Goal: Information Seeking & Learning: Learn about a topic

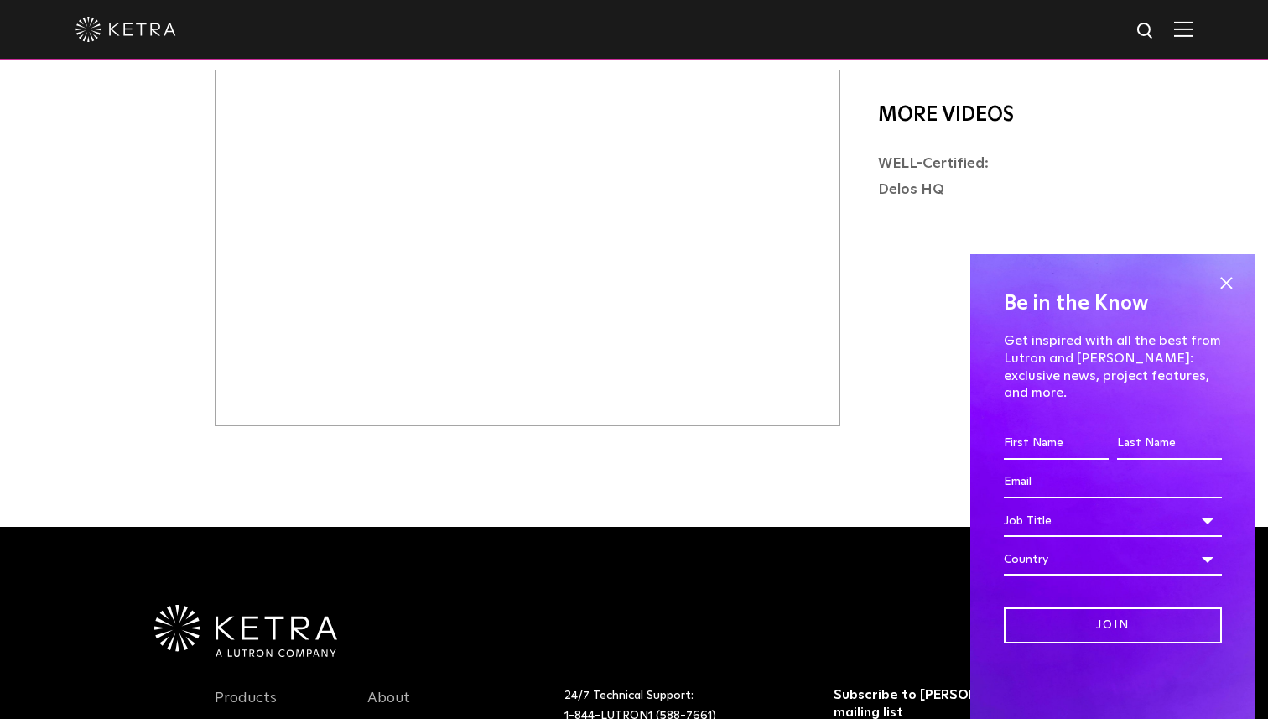
scroll to position [670, 0]
click at [1224, 296] on span at bounding box center [1226, 283] width 25 height 25
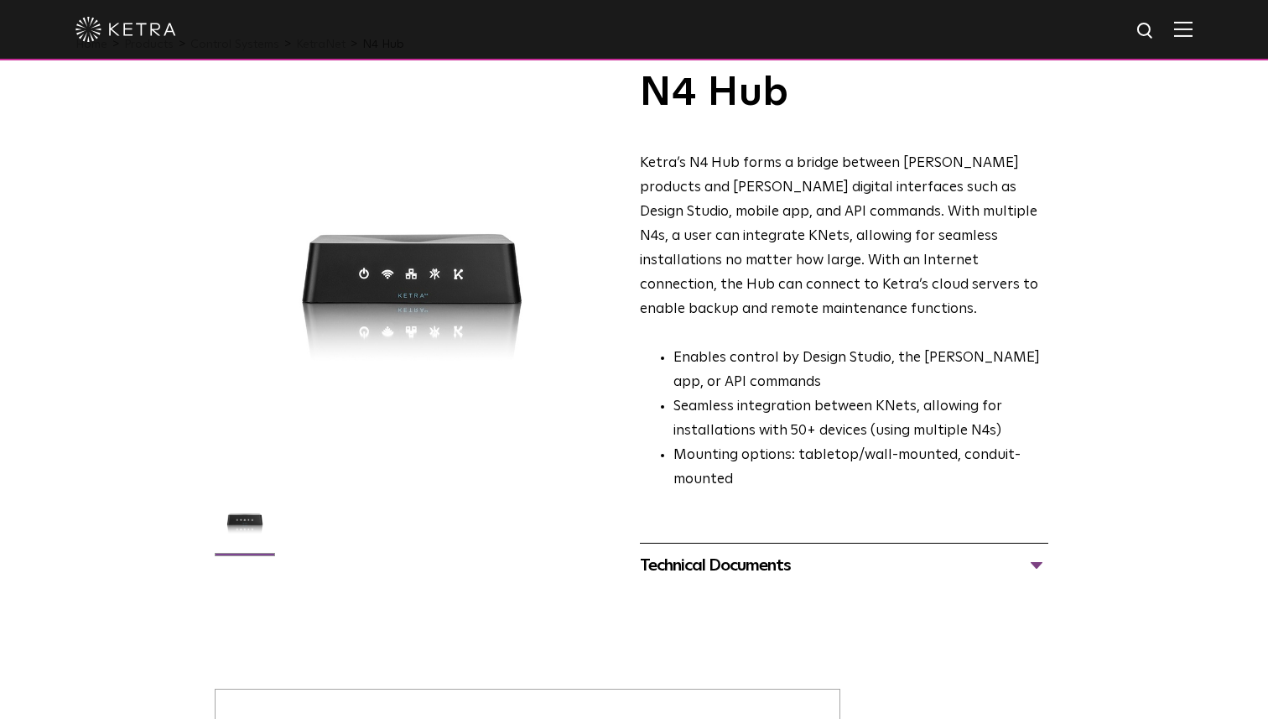
scroll to position [0, 0]
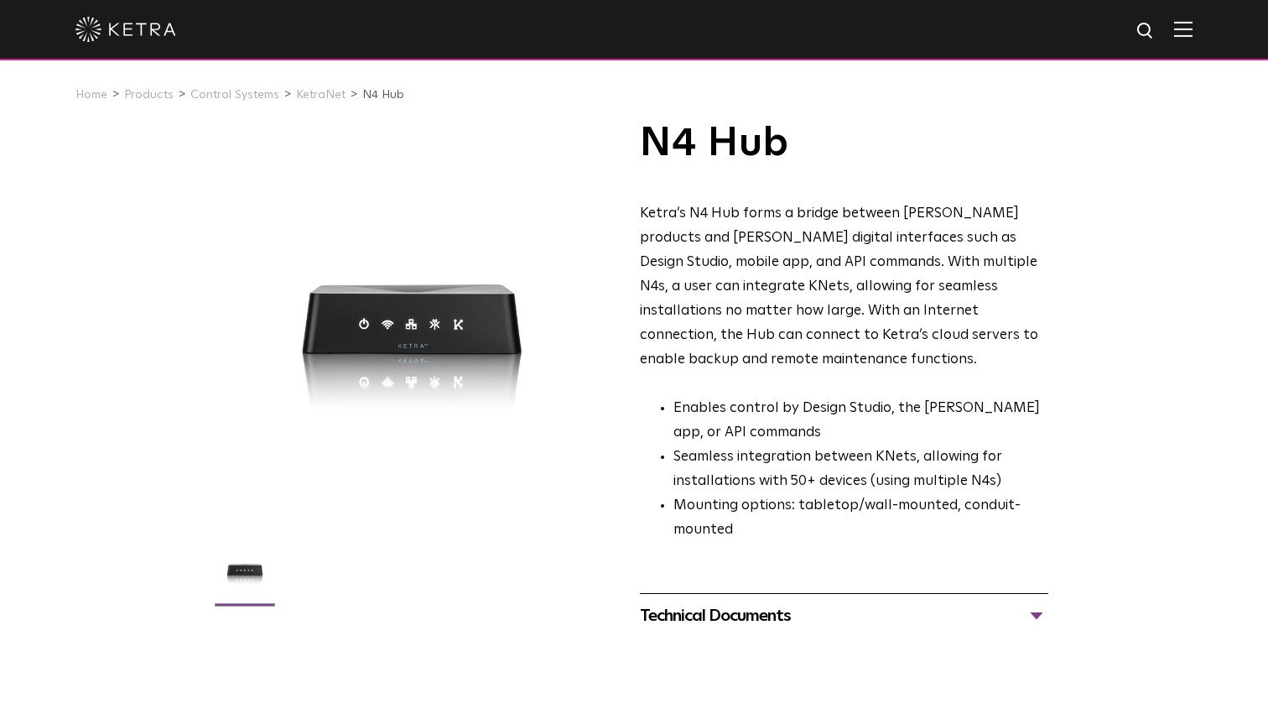
click at [513, 370] on div at bounding box center [415, 322] width 400 height 400
click at [450, 338] on div at bounding box center [415, 322] width 400 height 400
click at [313, 96] on link "KetraNet" at bounding box center [320, 95] width 49 height 12
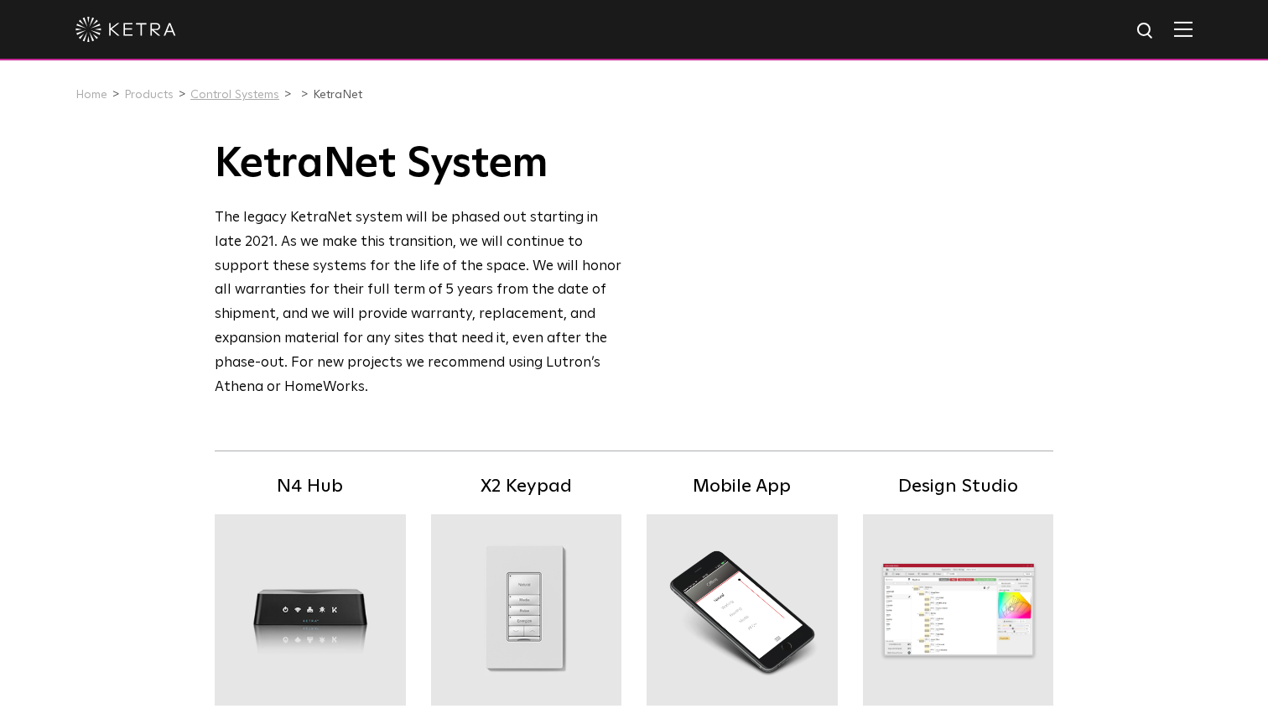
click at [225, 96] on link "Control Systems" at bounding box center [234, 95] width 89 height 12
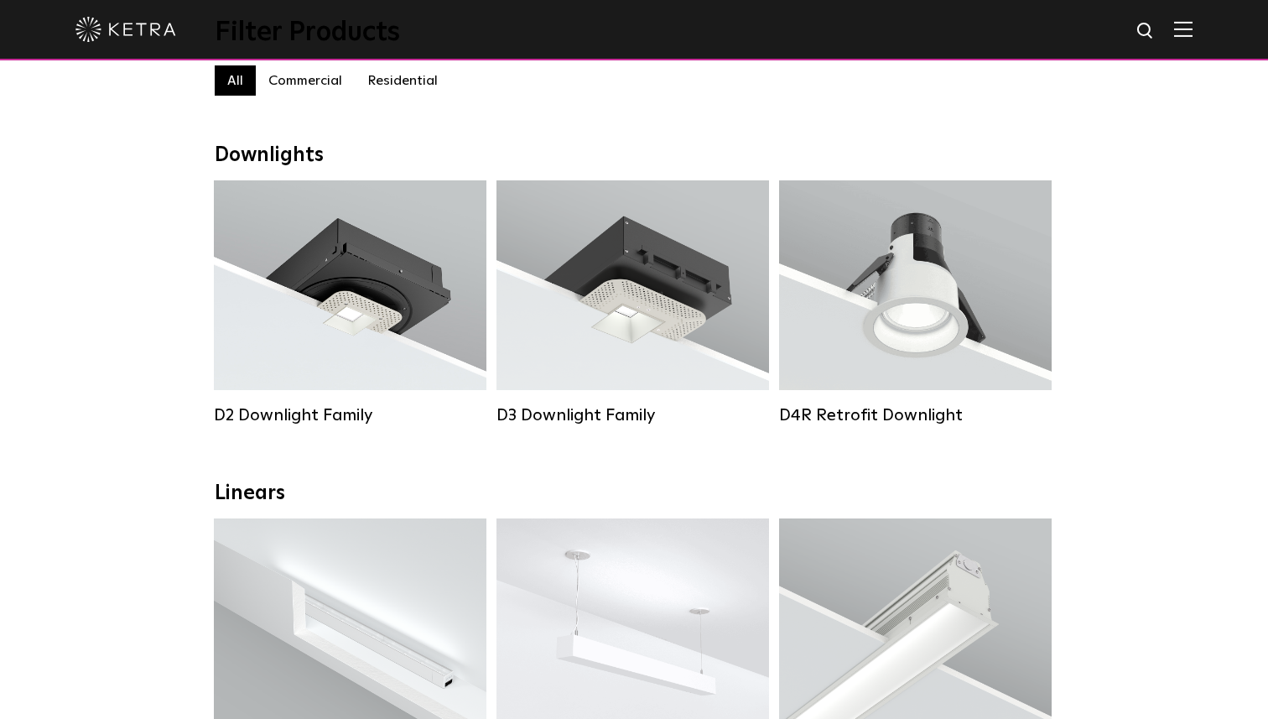
scroll to position [232, 0]
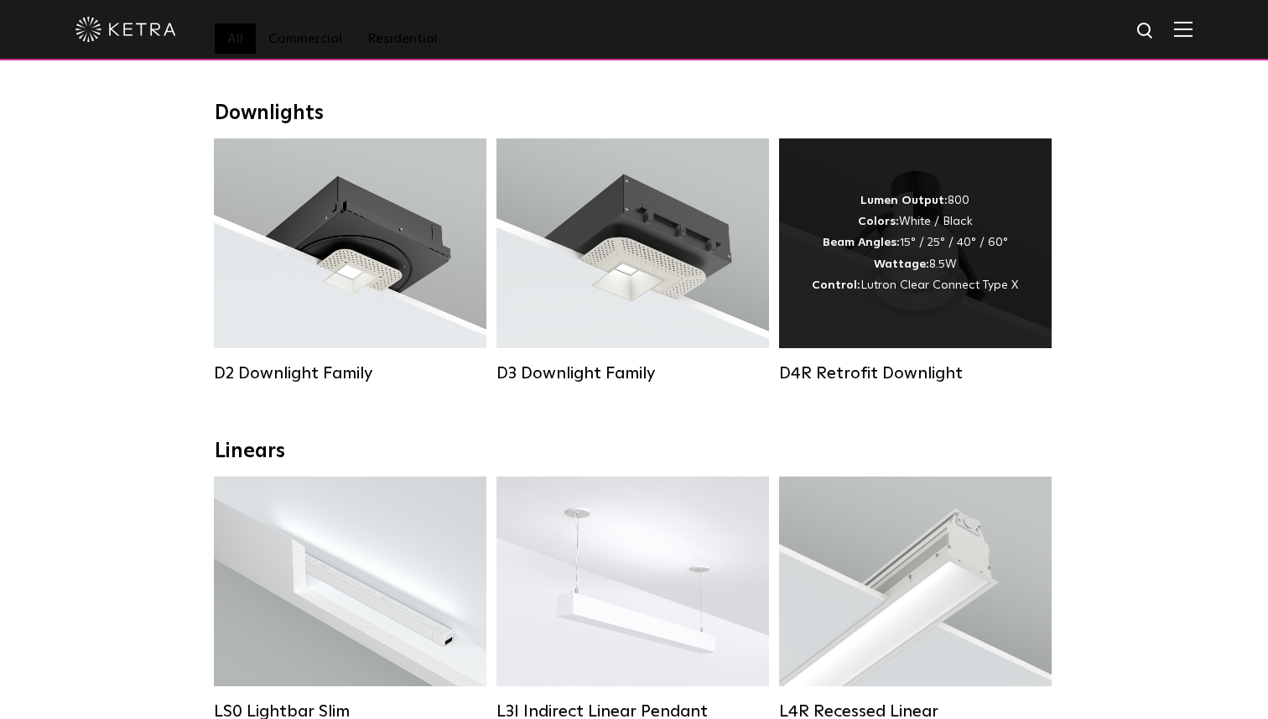
click at [916, 306] on div "Lumen Output: 800 Colors: White / Black Beam Angles: 15° / 25° / 40° / 60° Watt…" at bounding box center [915, 243] width 273 height 210
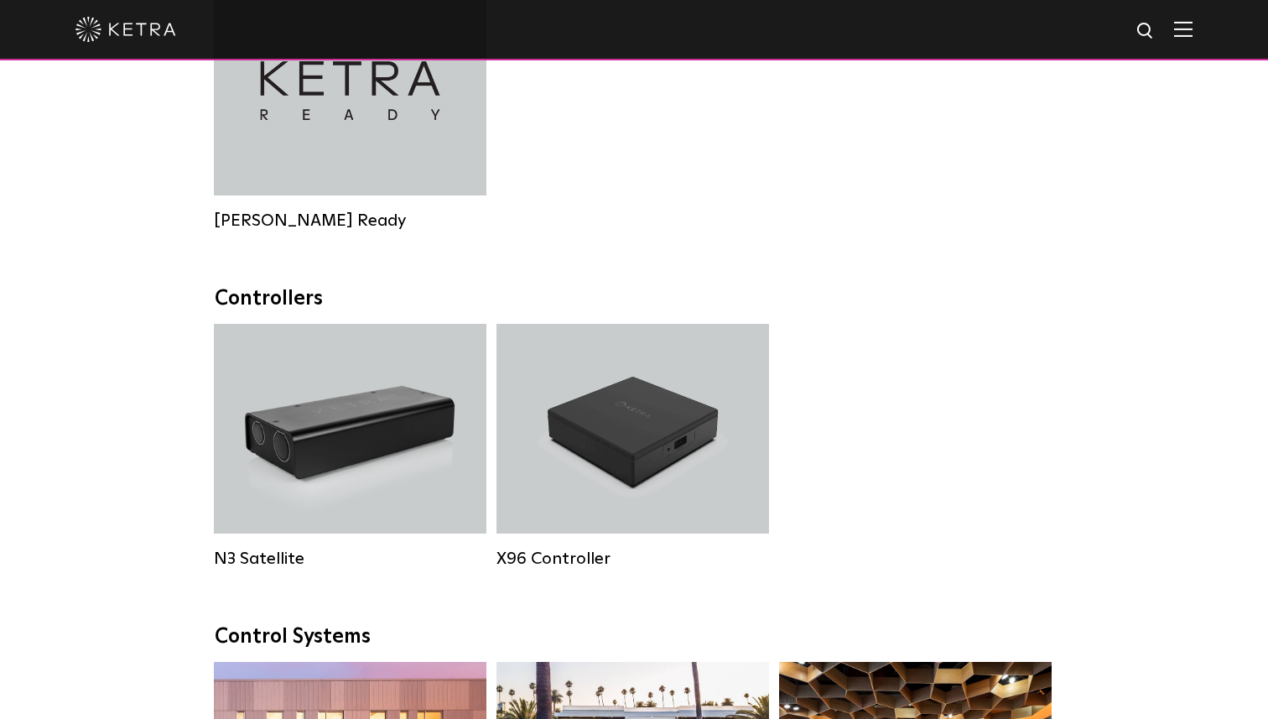
scroll to position [1965, 0]
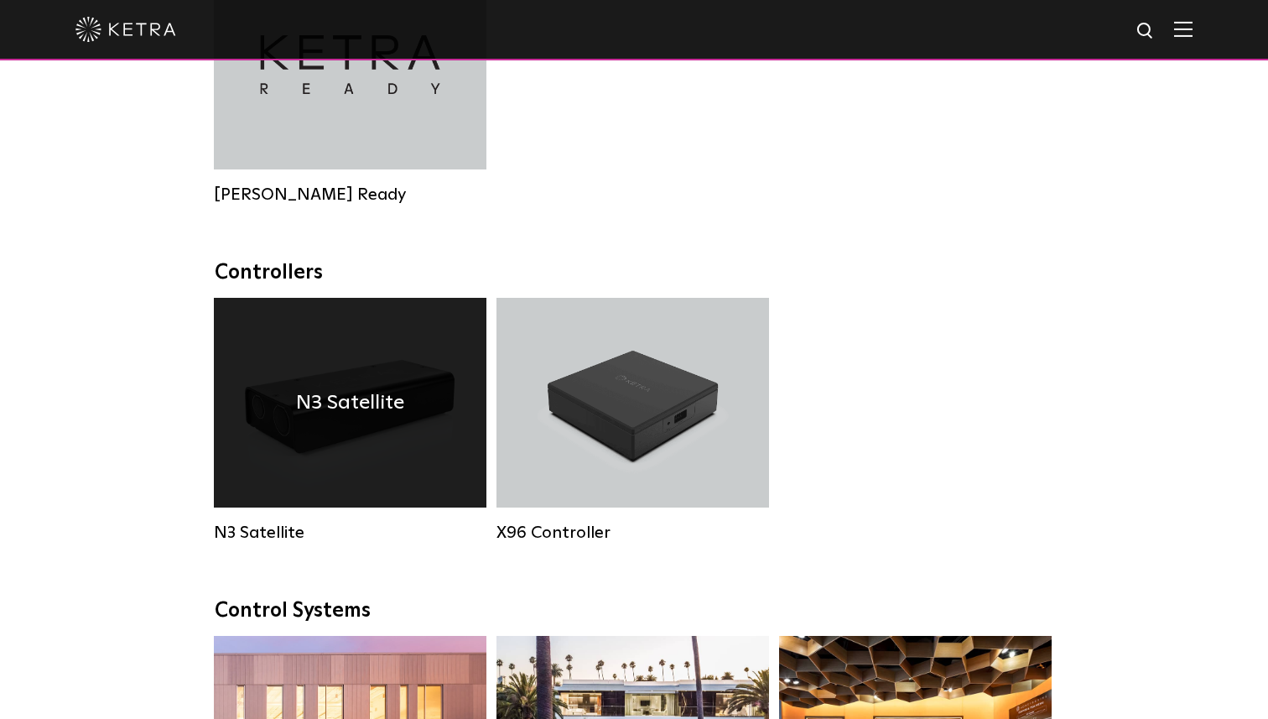
click at [396, 451] on div "N3 Satellite" at bounding box center [350, 403] width 273 height 210
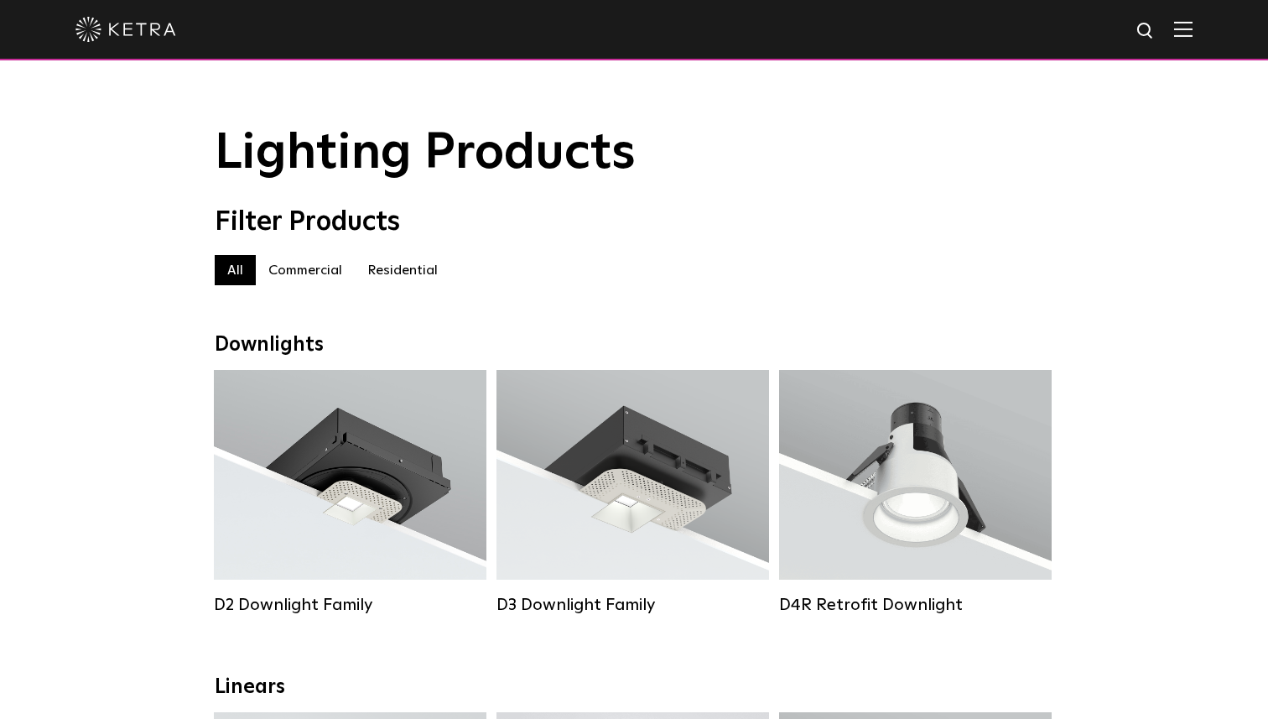
click at [405, 264] on label "Residential" at bounding box center [403, 270] width 96 height 30
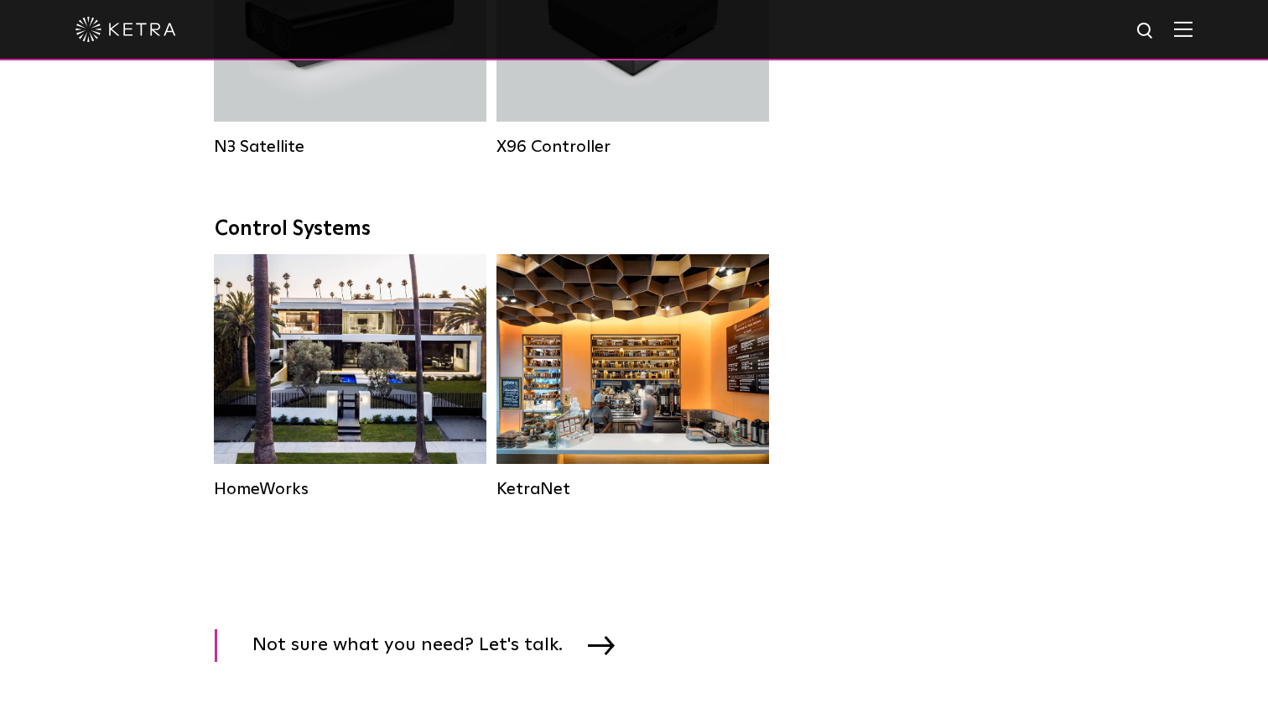
scroll to position [2100, 0]
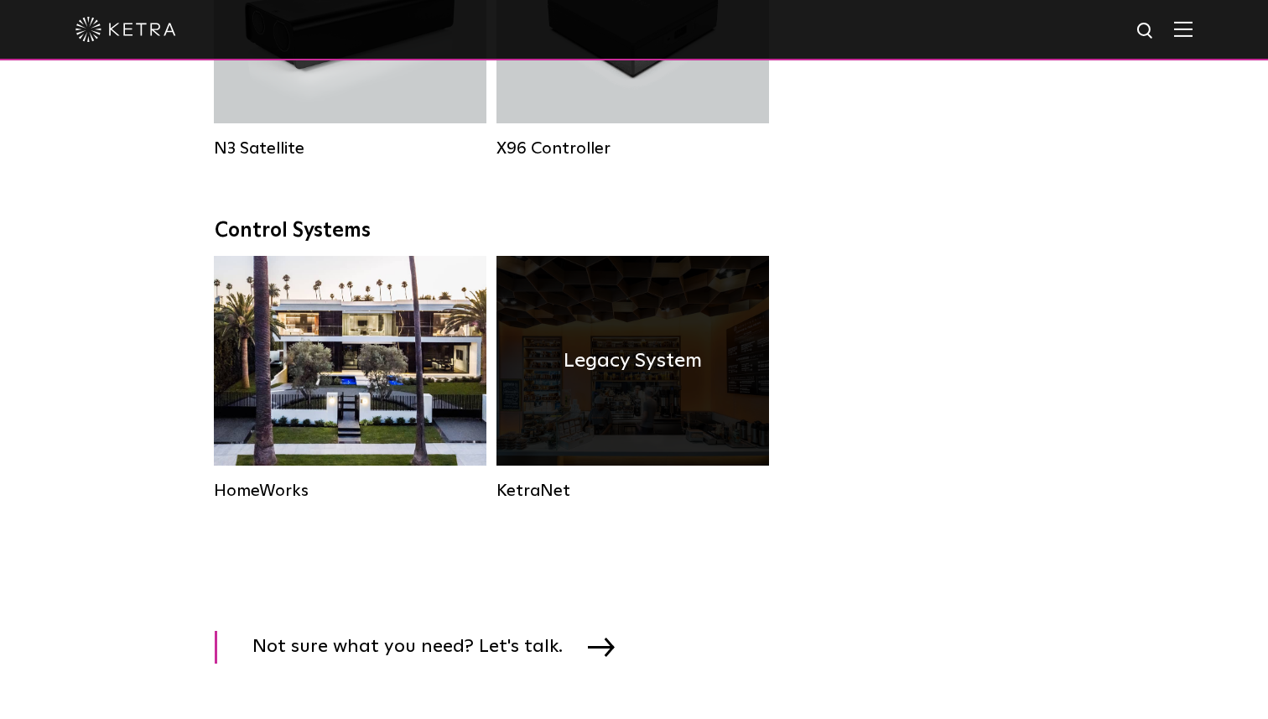
click at [547, 409] on div "Legacy System" at bounding box center [633, 361] width 273 height 210
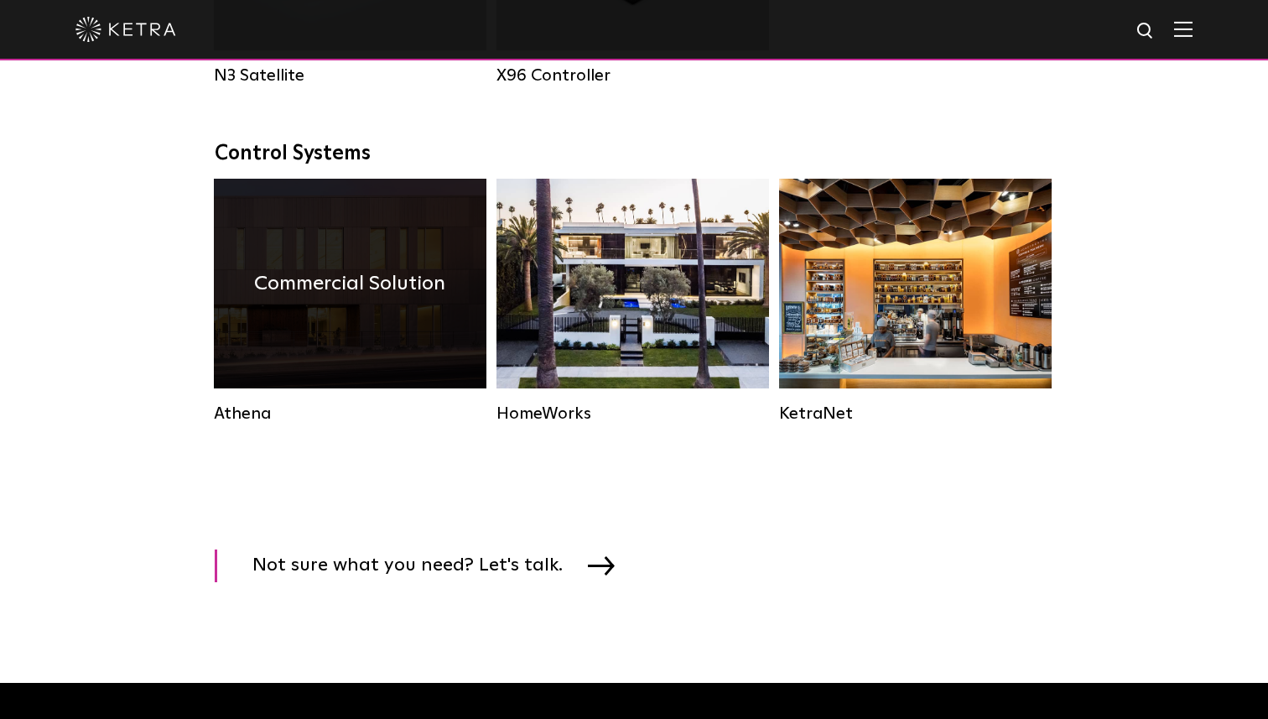
scroll to position [2531, 0]
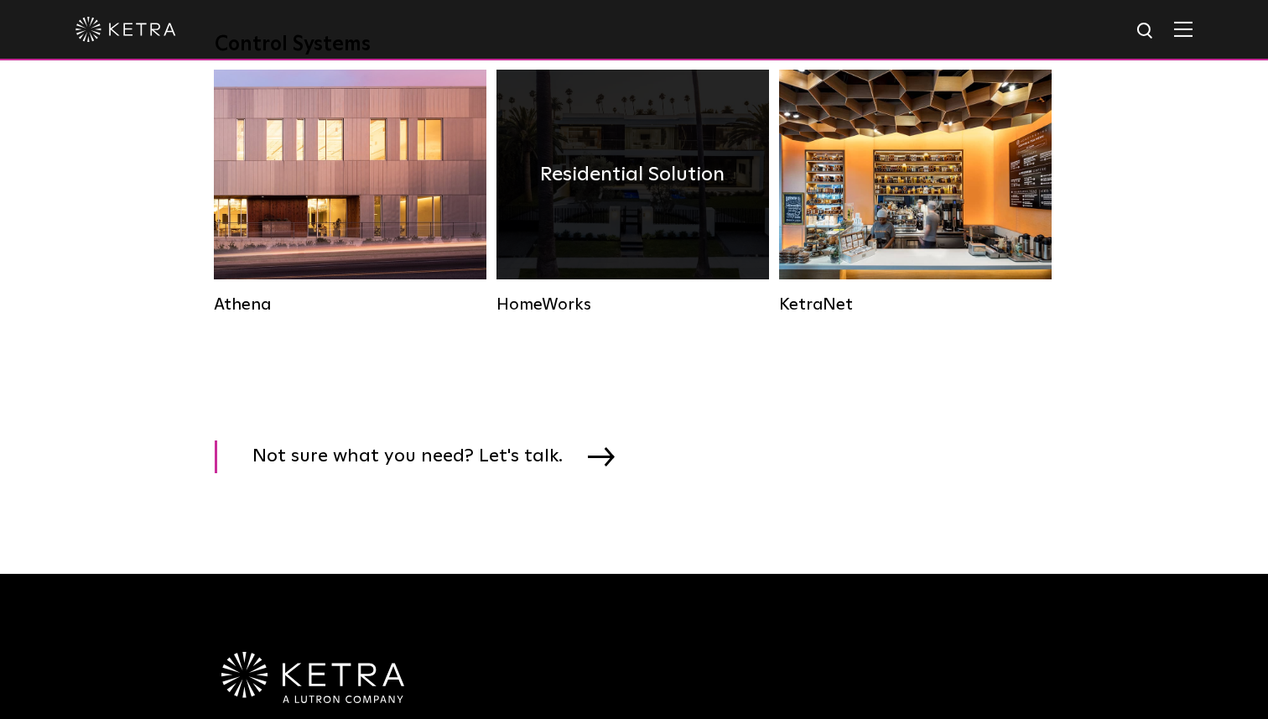
click at [651, 215] on div "Residential Solution" at bounding box center [633, 175] width 273 height 210
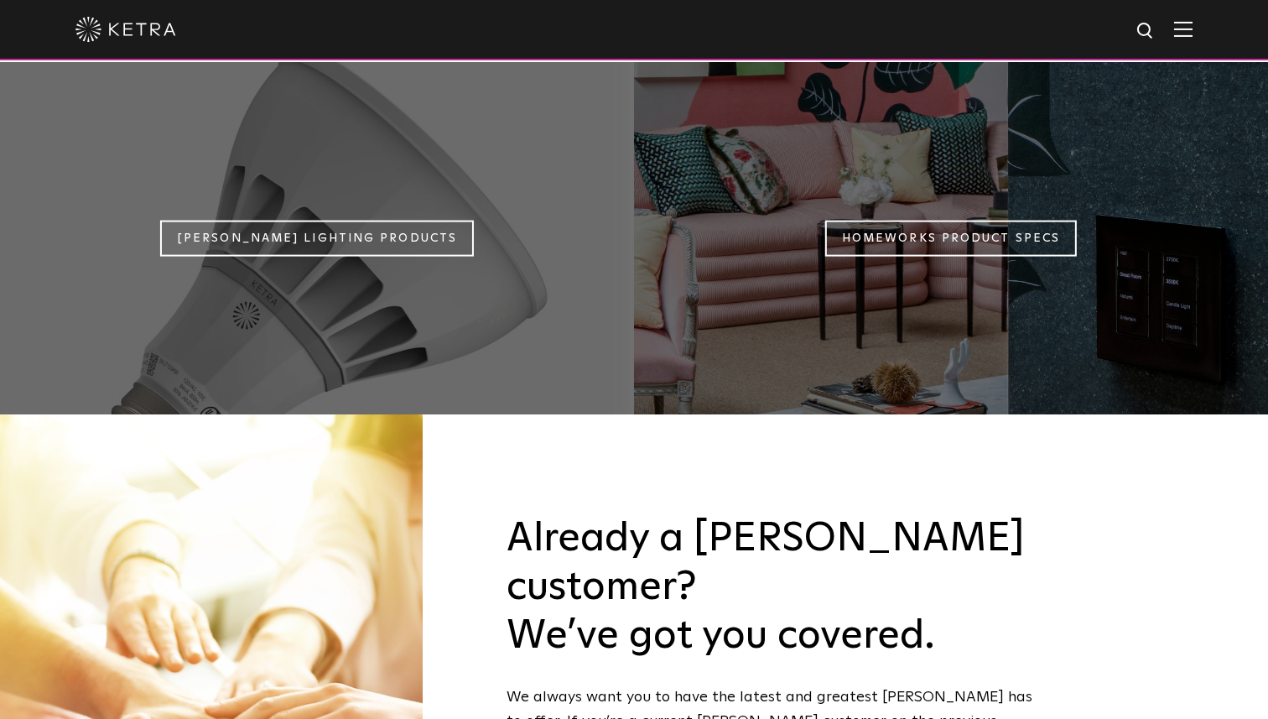
scroll to position [1387, 0]
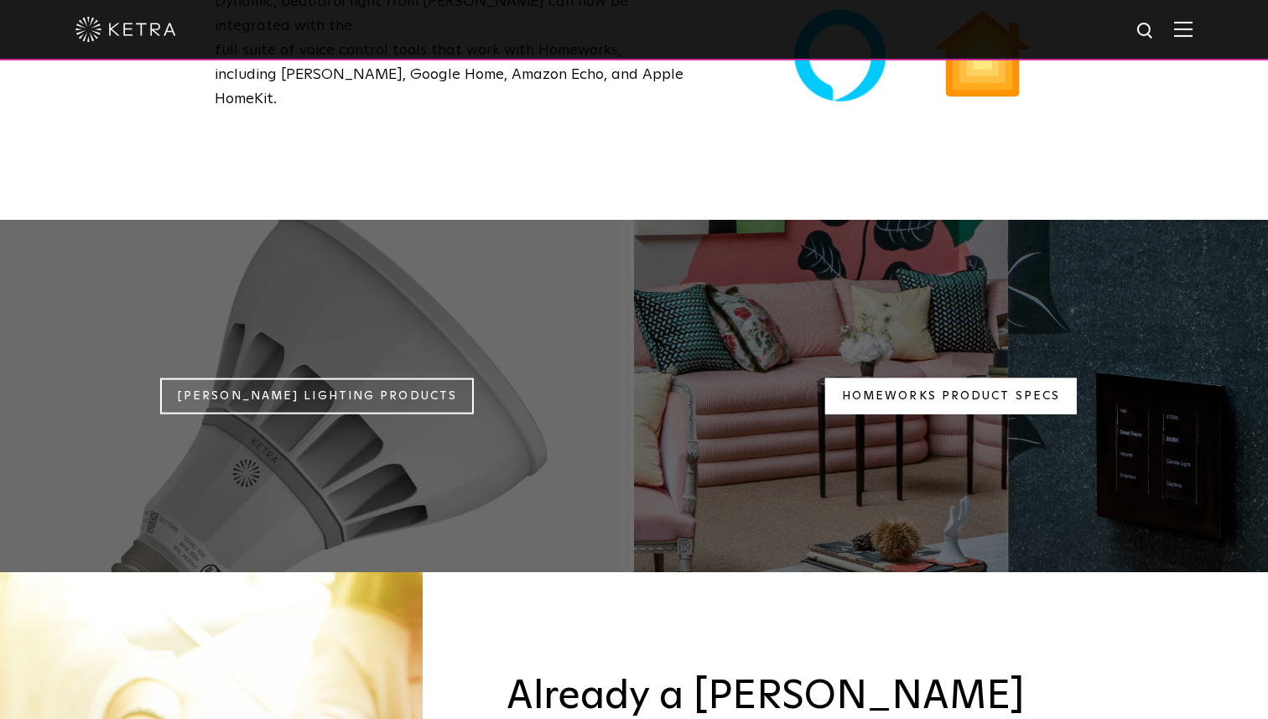
click at [931, 378] on link "Homeworks Product Specs" at bounding box center [951, 396] width 252 height 36
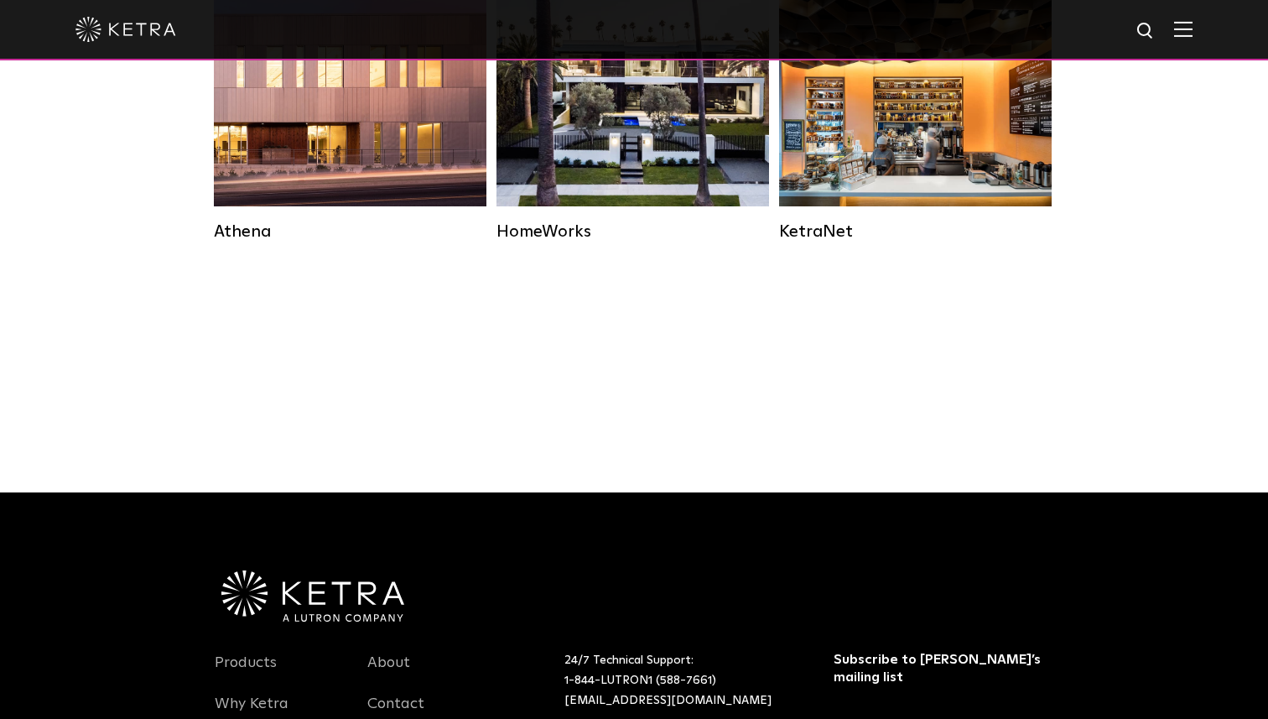
scroll to position [2531, 0]
